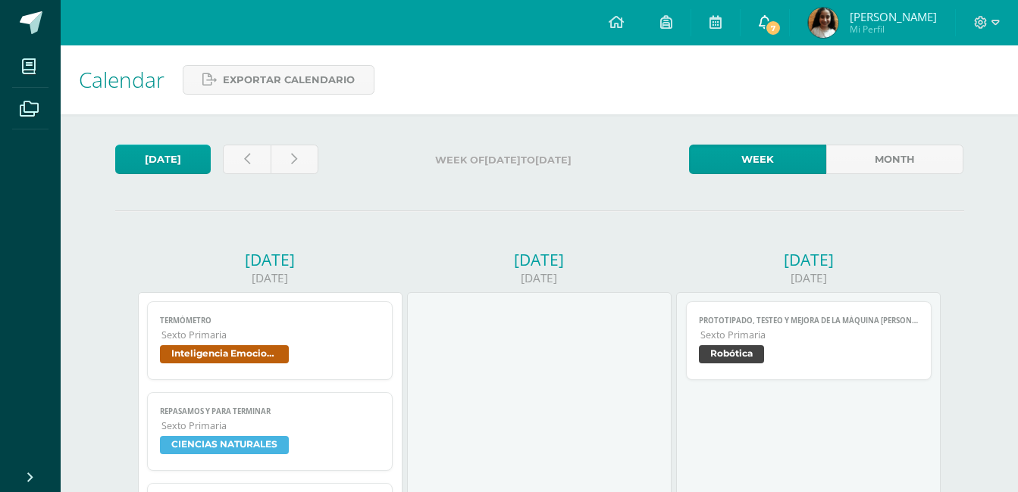
click at [771, 16] on icon at bounding box center [764, 22] width 12 height 14
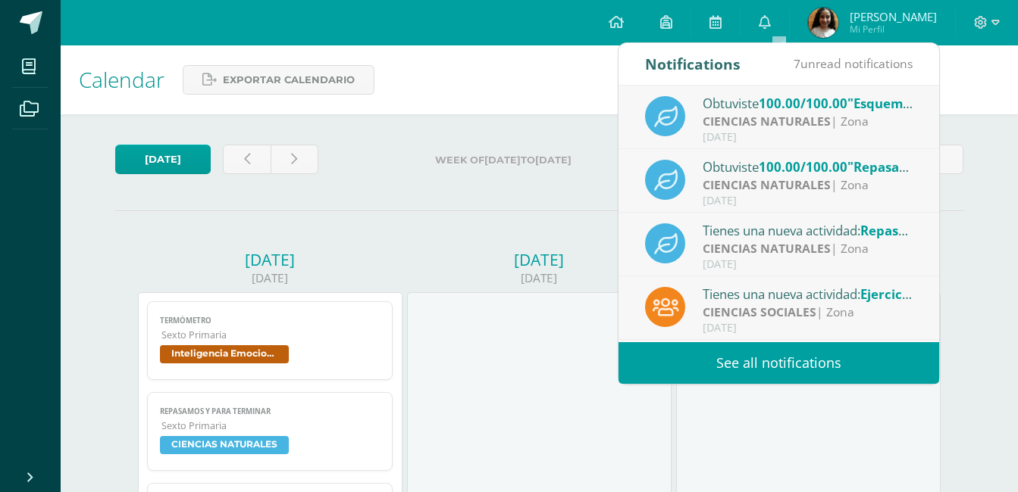
click at [748, 353] on link "See all notifications" at bounding box center [778, 363] width 321 height 42
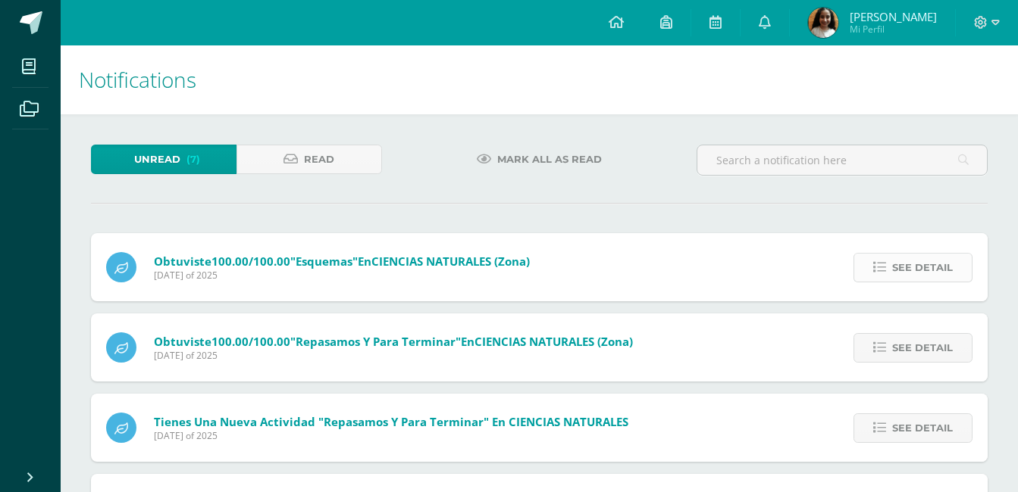
click at [930, 268] on span "See detail" at bounding box center [922, 268] width 61 height 28
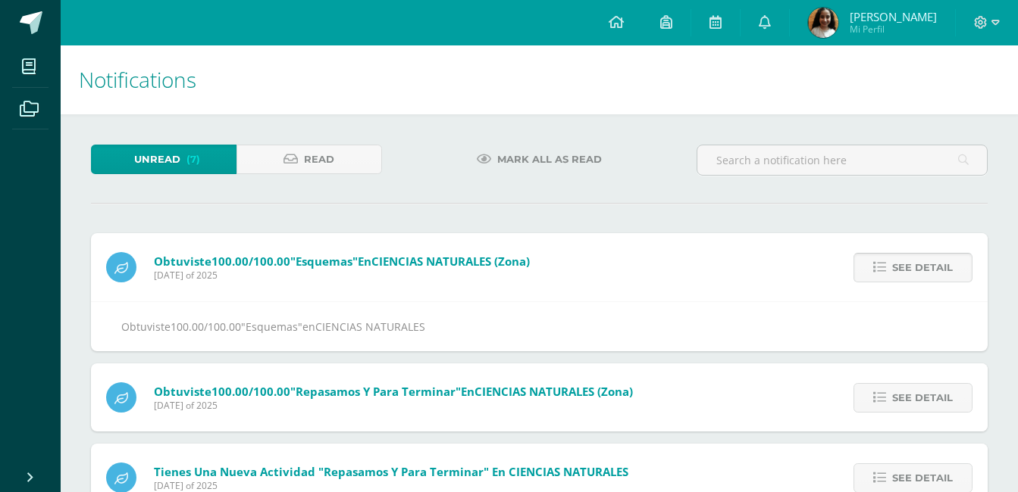
click at [930, 268] on span "See detail" at bounding box center [922, 268] width 61 height 28
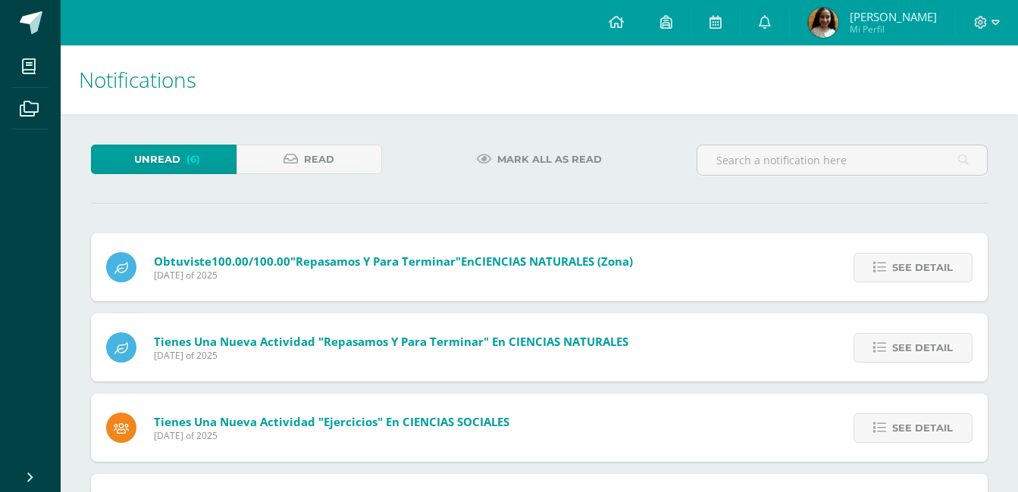
click at [930, 268] on span "See detail" at bounding box center [922, 268] width 61 height 28
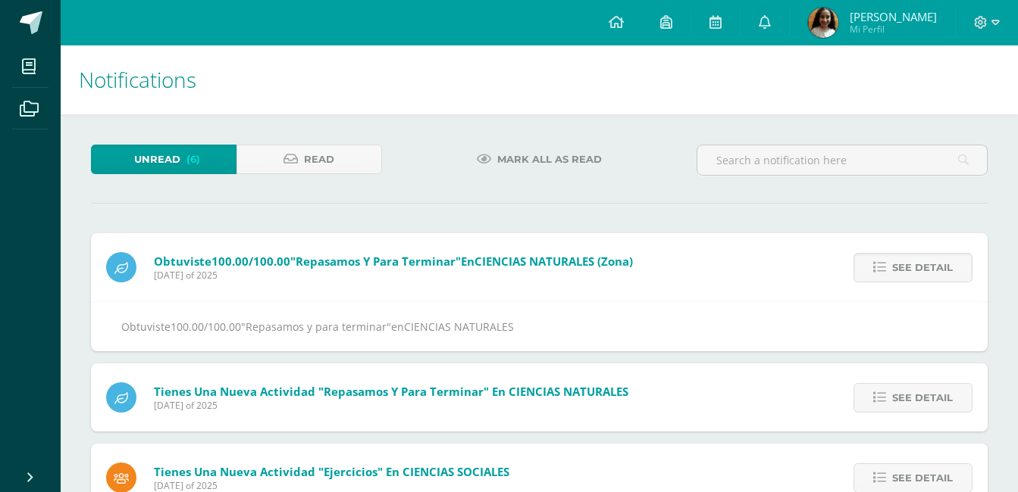
click at [930, 268] on span "See detail" at bounding box center [922, 268] width 61 height 28
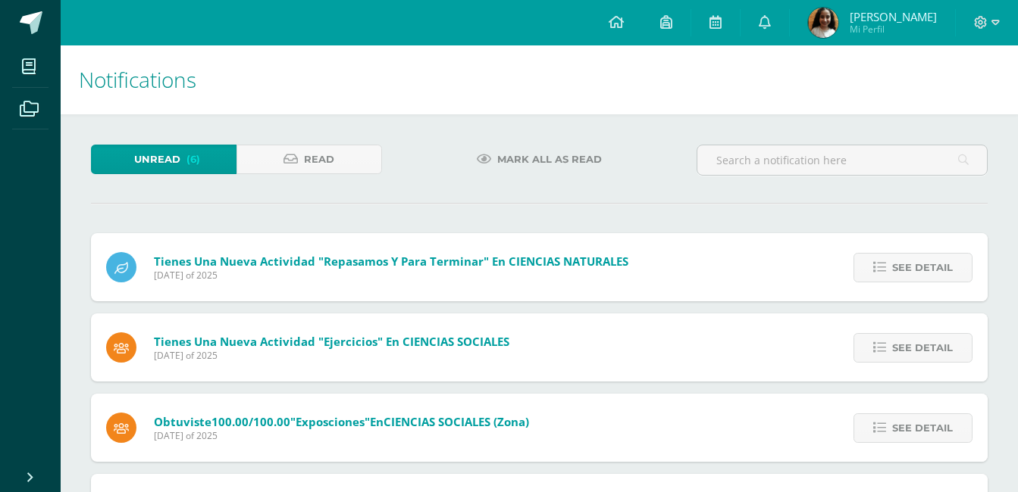
click at [930, 268] on span "See detail" at bounding box center [922, 268] width 61 height 28
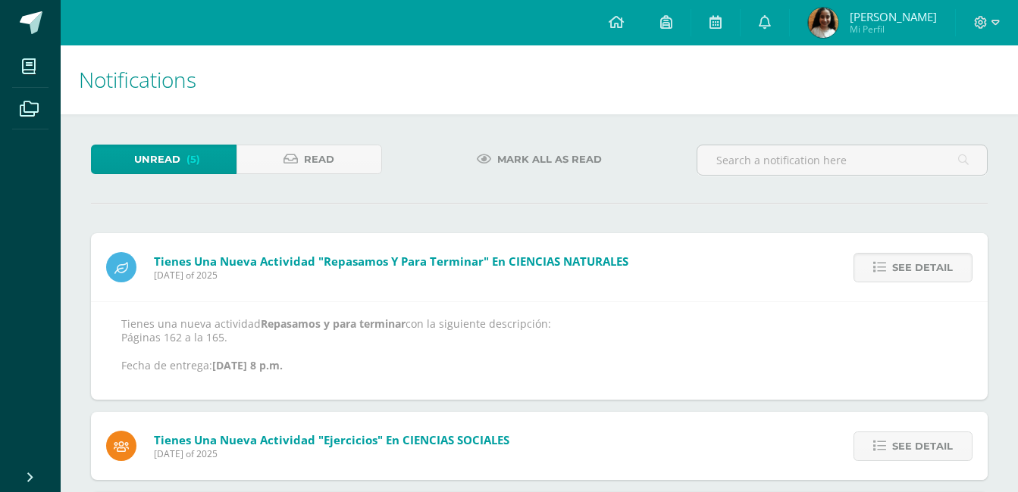
click at [930, 268] on span "See detail" at bounding box center [922, 268] width 61 height 28
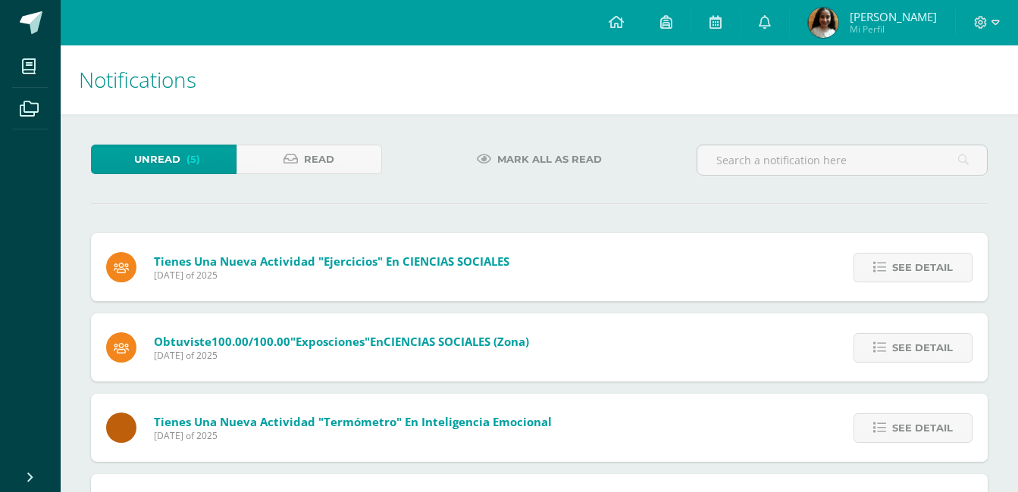
click at [930, 268] on span "See detail" at bounding box center [922, 268] width 61 height 28
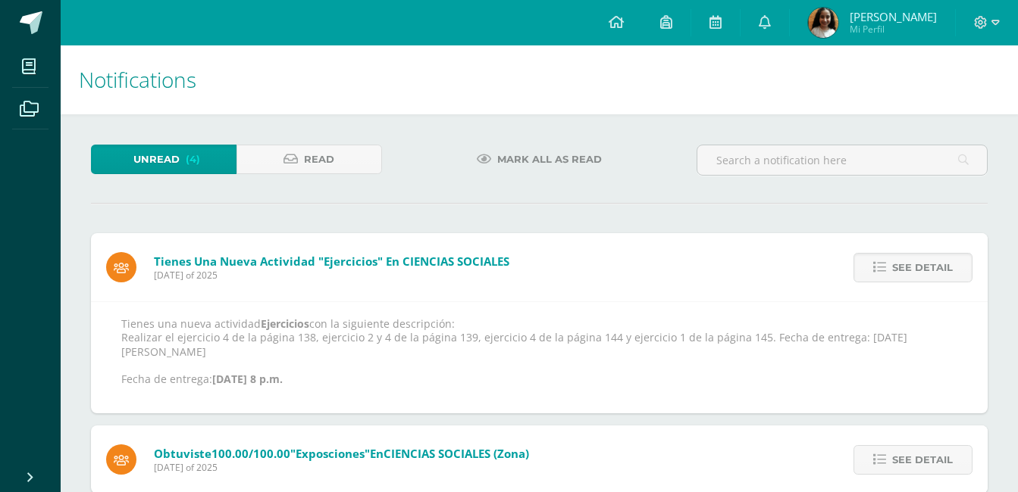
click at [930, 268] on span "See detail" at bounding box center [922, 268] width 61 height 28
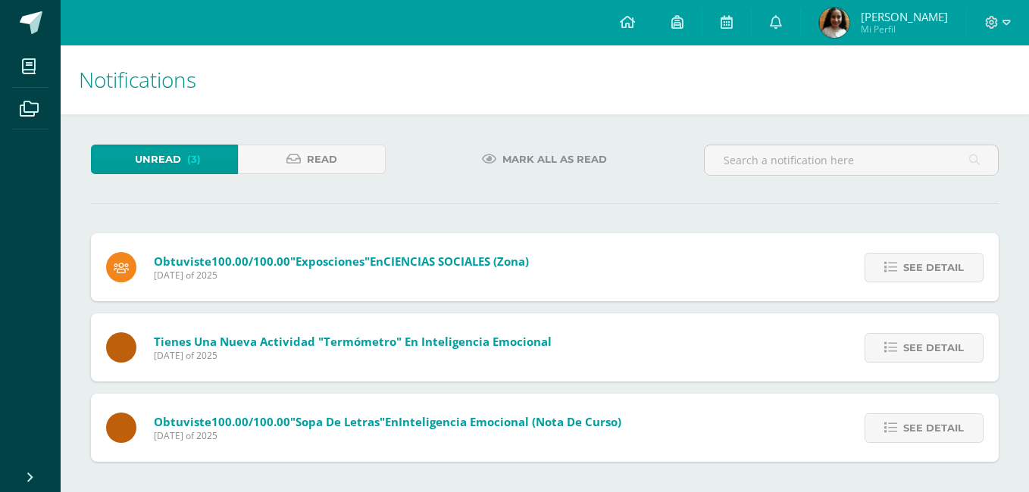
click at [930, 268] on span "See detail" at bounding box center [933, 268] width 61 height 28
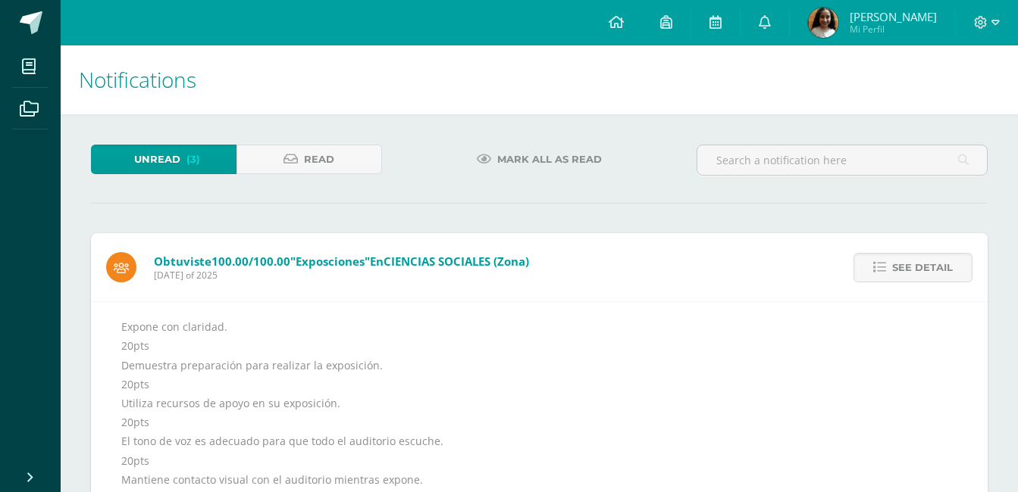
click at [930, 268] on span "See detail" at bounding box center [922, 268] width 61 height 28
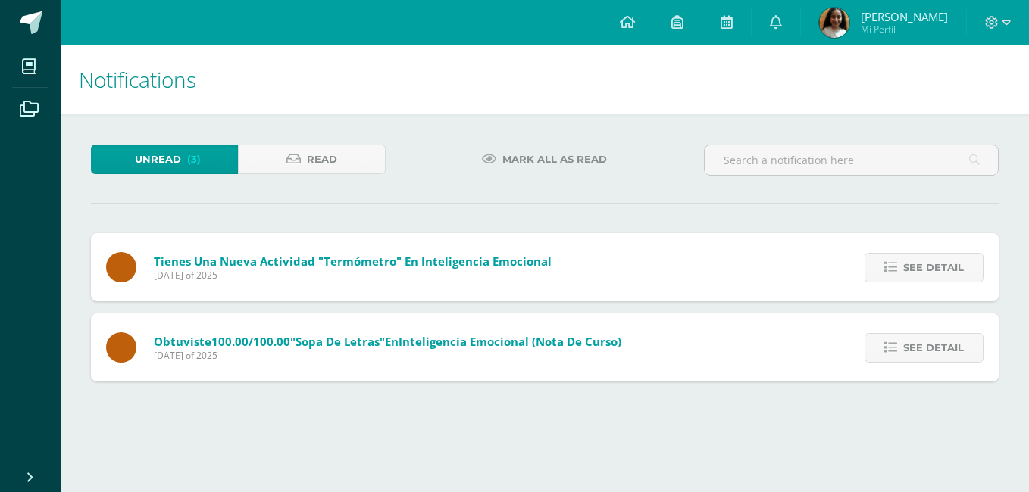
click at [930, 268] on span "See detail" at bounding box center [933, 268] width 61 height 28
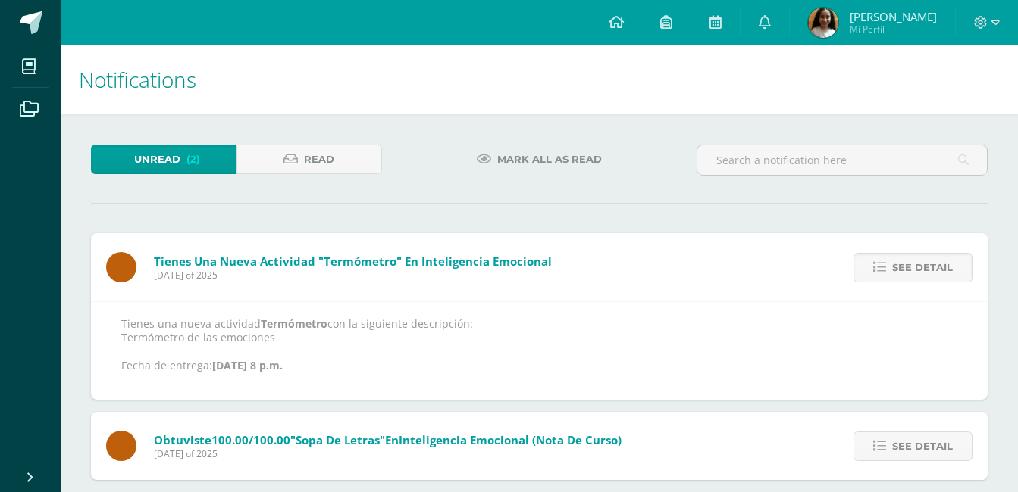
click at [930, 268] on span "See detail" at bounding box center [922, 268] width 61 height 28
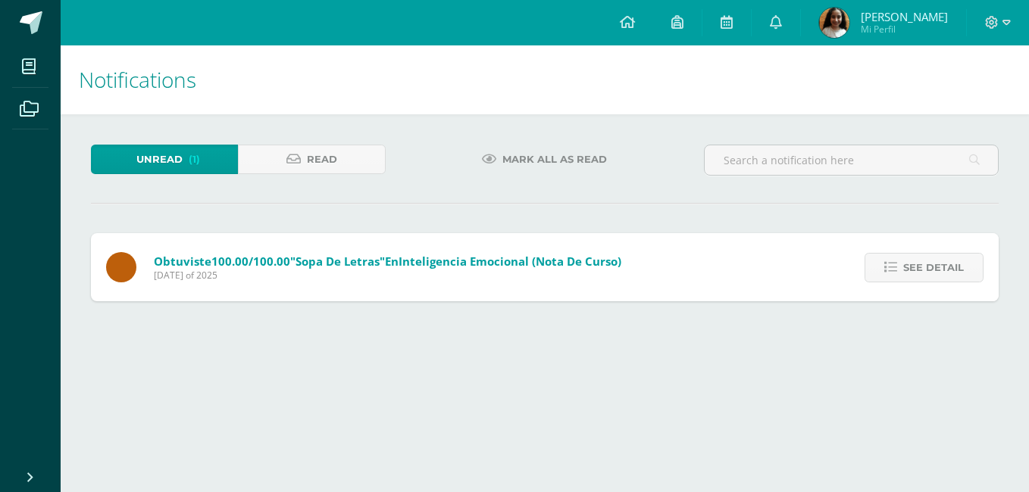
click at [930, 268] on span "See detail" at bounding box center [933, 268] width 61 height 28
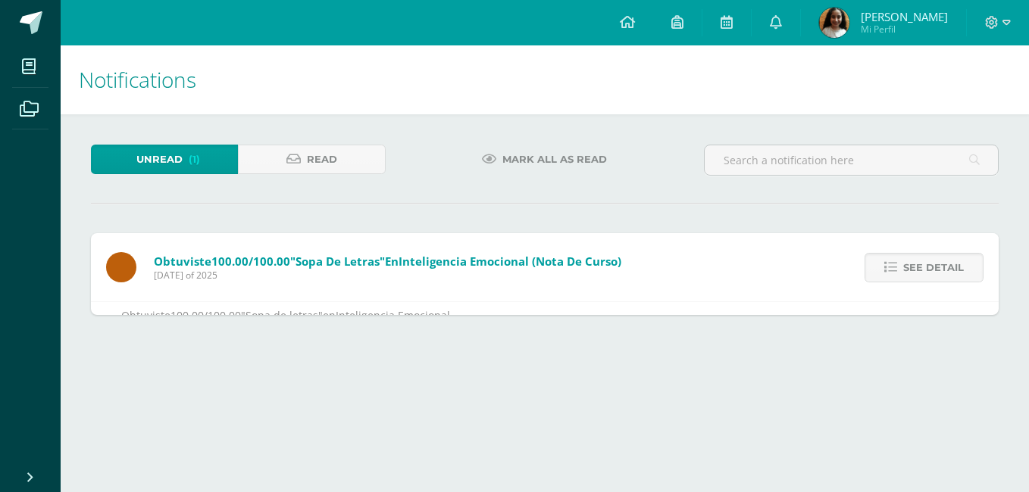
click at [930, 268] on span "See detail" at bounding box center [933, 268] width 61 height 28
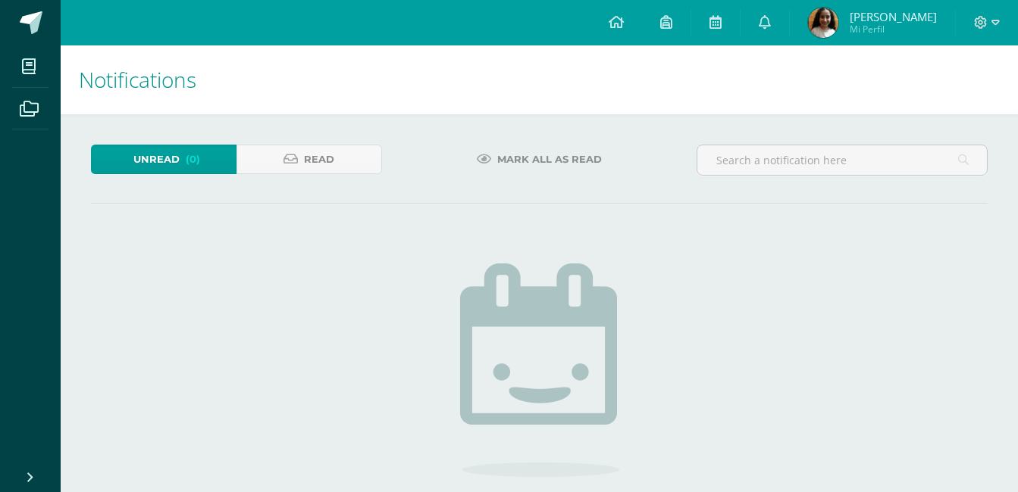
click at [206, 158] on link "Unread (0)" at bounding box center [163, 160] width 145 height 30
click at [715, 17] on link at bounding box center [715, 22] width 48 height 45
